Goal: Information Seeking & Learning: Learn about a topic

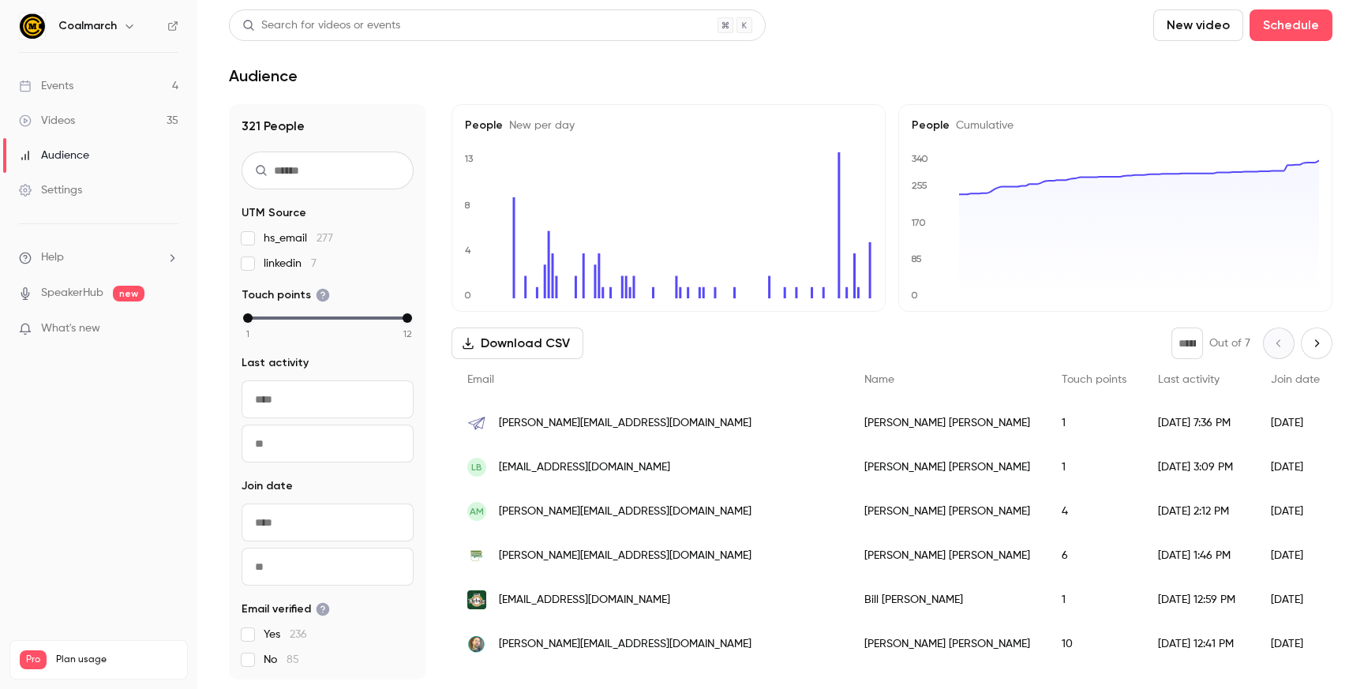
click at [113, 87] on link "Events 4" at bounding box center [98, 86] width 197 height 35
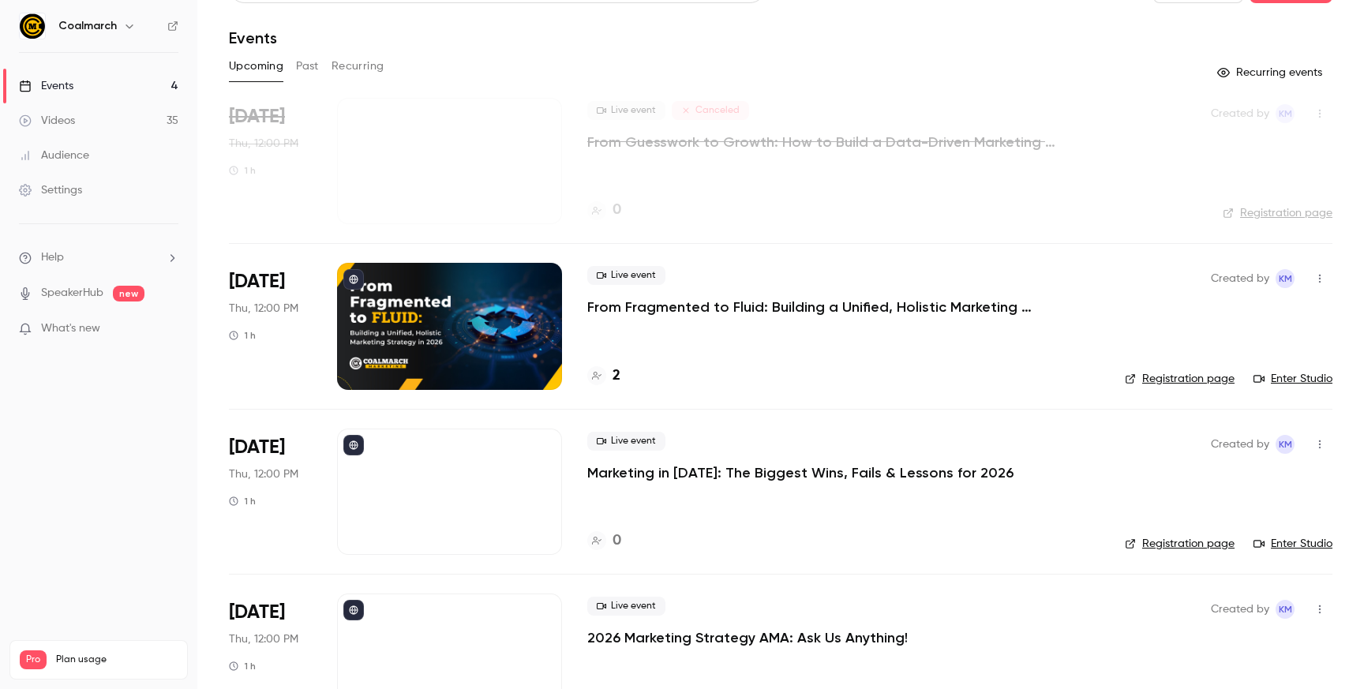
scroll to position [29, 0]
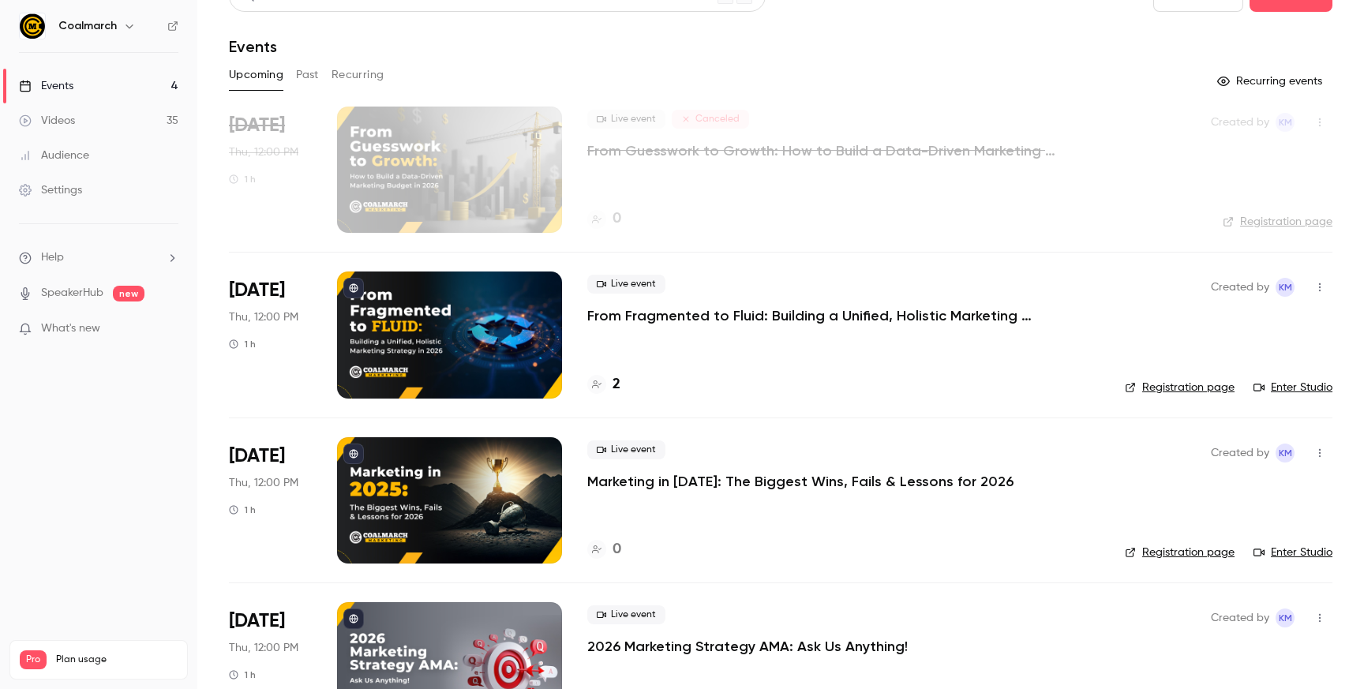
click at [618, 381] on h4 "2" at bounding box center [616, 384] width 8 height 21
